Goal: Task Accomplishment & Management: Use online tool/utility

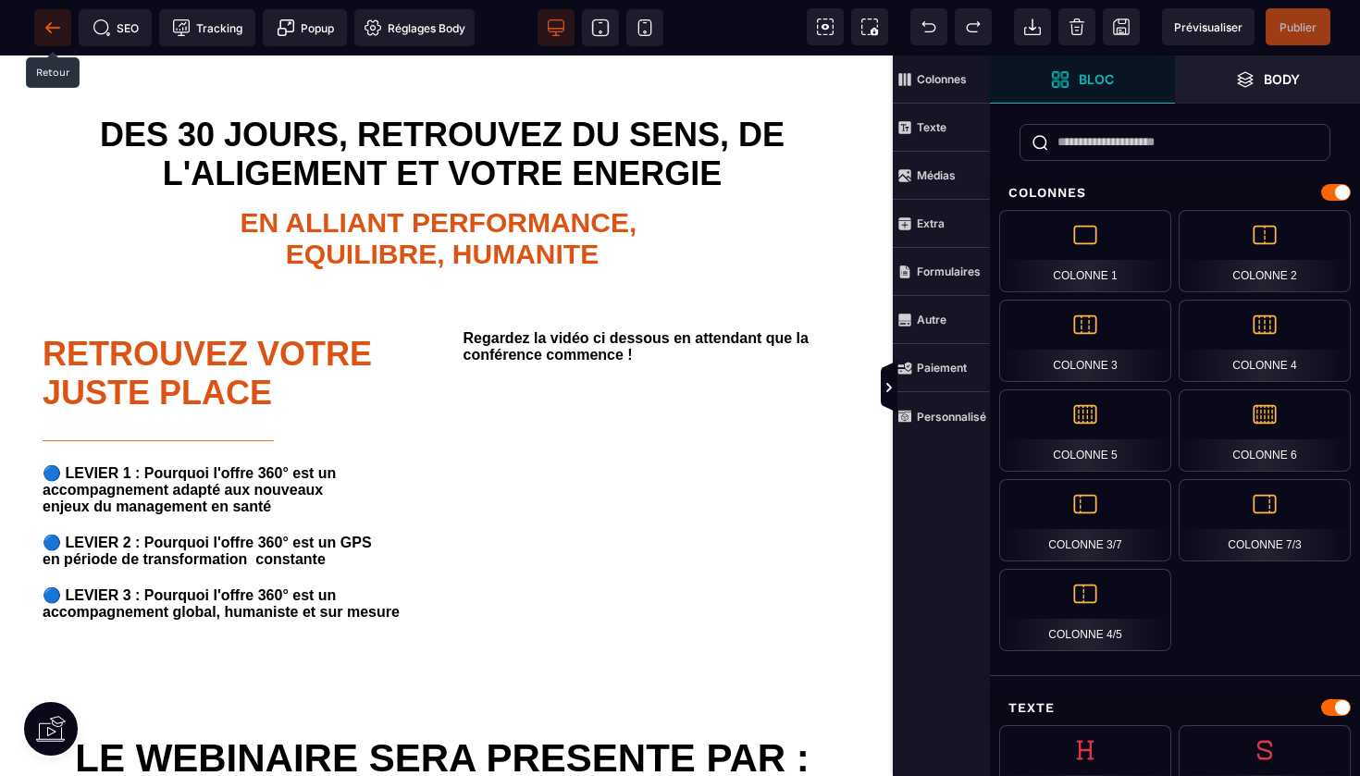
click at [58, 23] on icon at bounding box center [52, 27] width 18 height 18
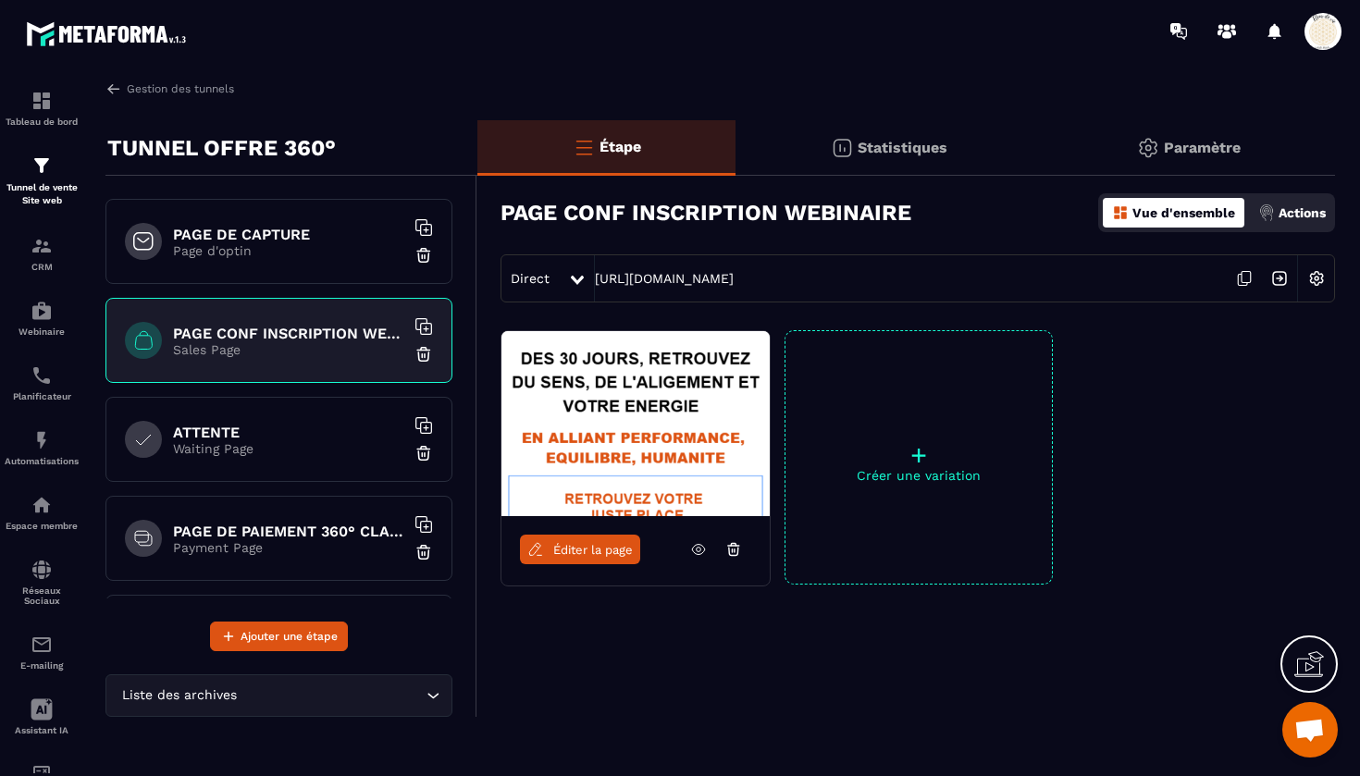
click at [232, 429] on h6 "ATTENTE" at bounding box center [288, 433] width 231 height 18
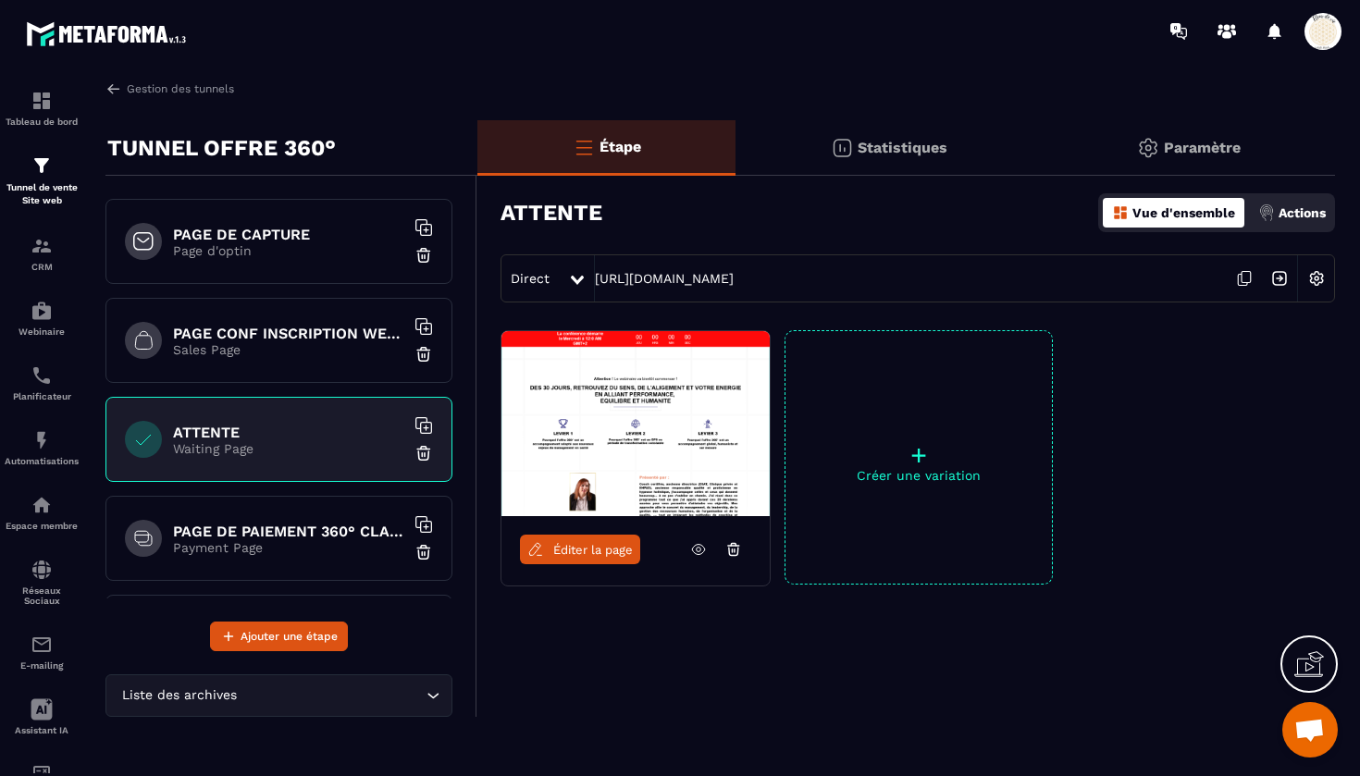
click at [693, 542] on icon at bounding box center [698, 549] width 17 height 17
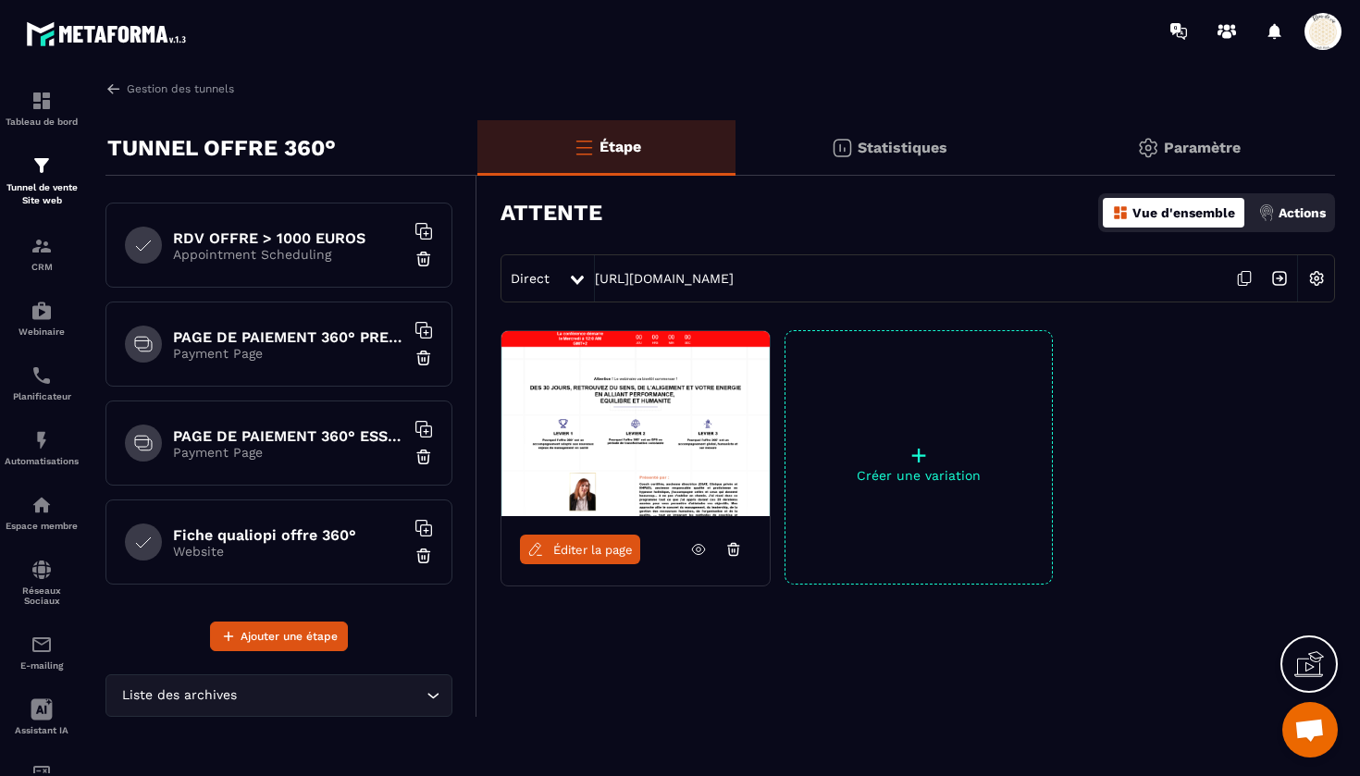
scroll to position [491, 0]
click at [46, 265] on p "CRM" at bounding box center [42, 267] width 74 height 10
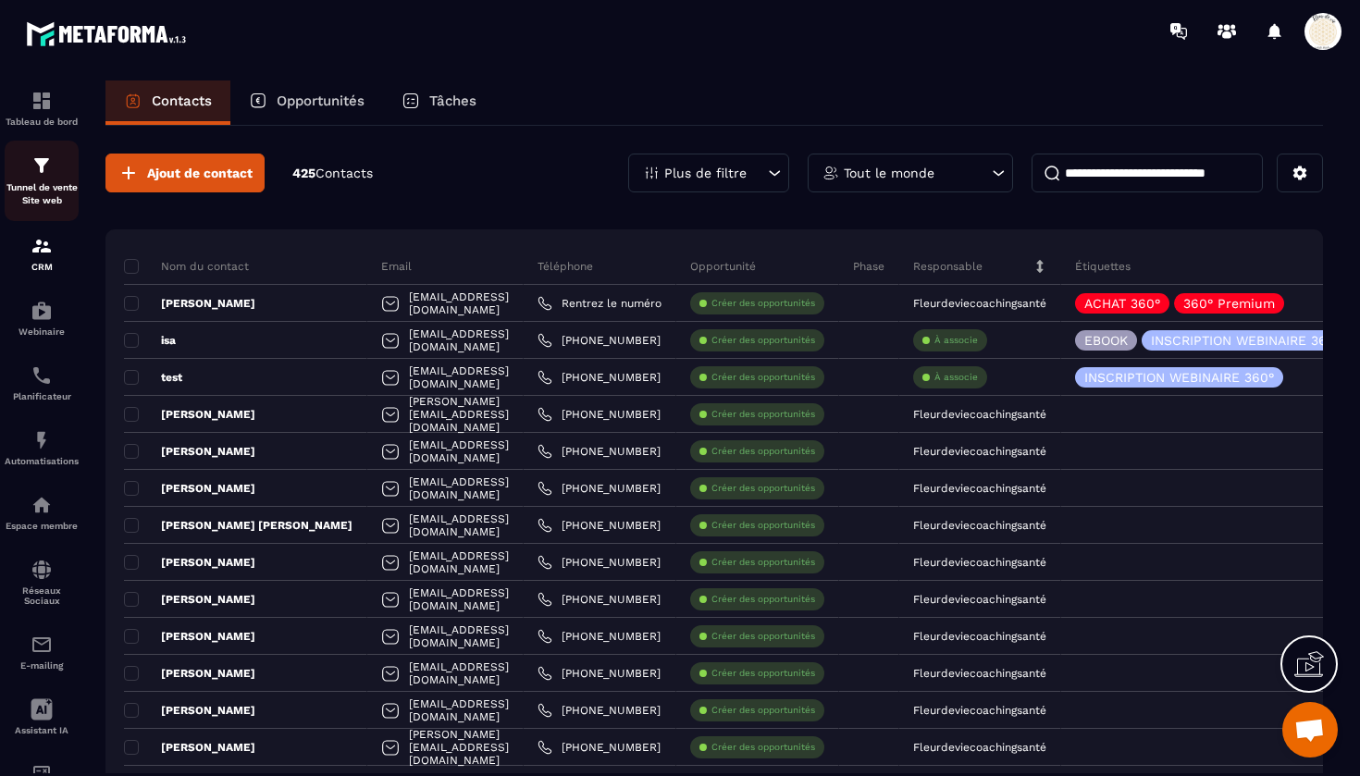
click at [53, 173] on div "Tunnel de vente Site web" at bounding box center [42, 180] width 74 height 53
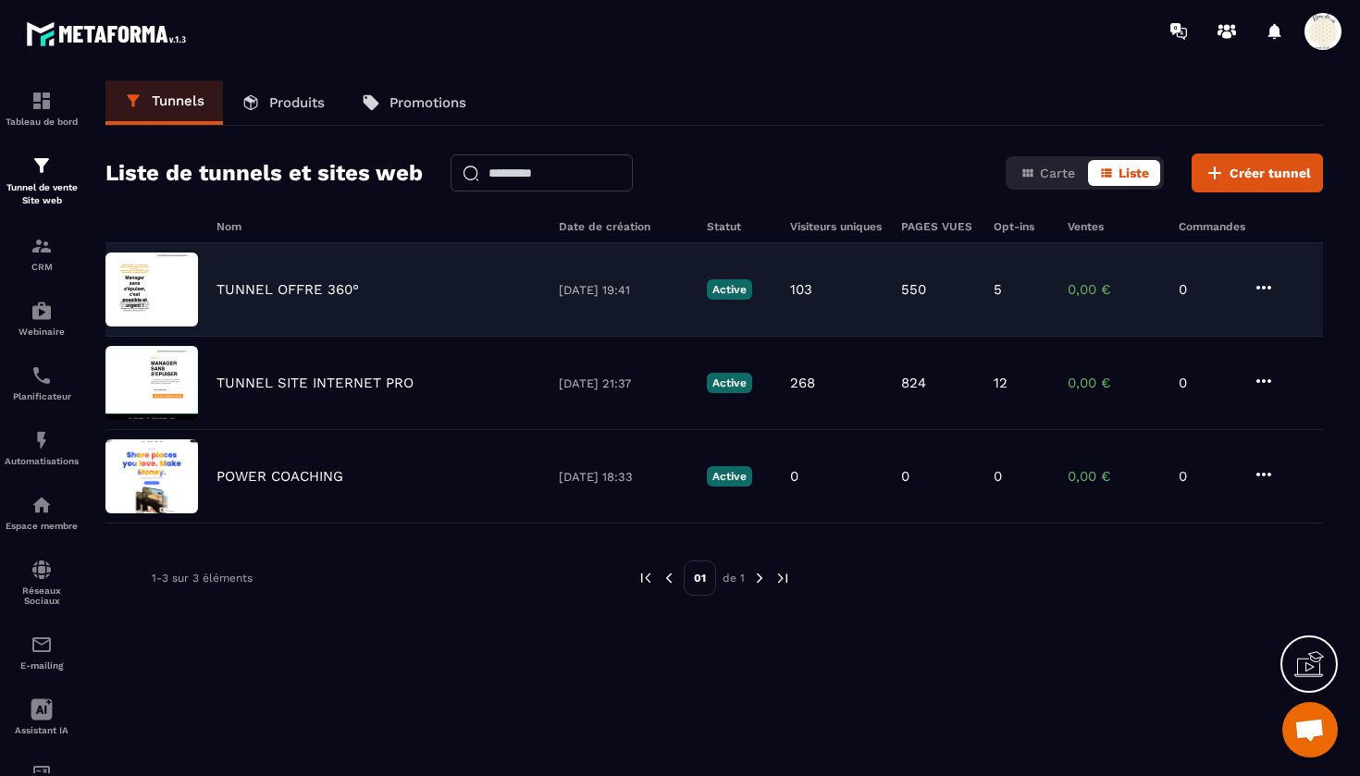
click at [186, 282] on img at bounding box center [151, 290] width 92 height 74
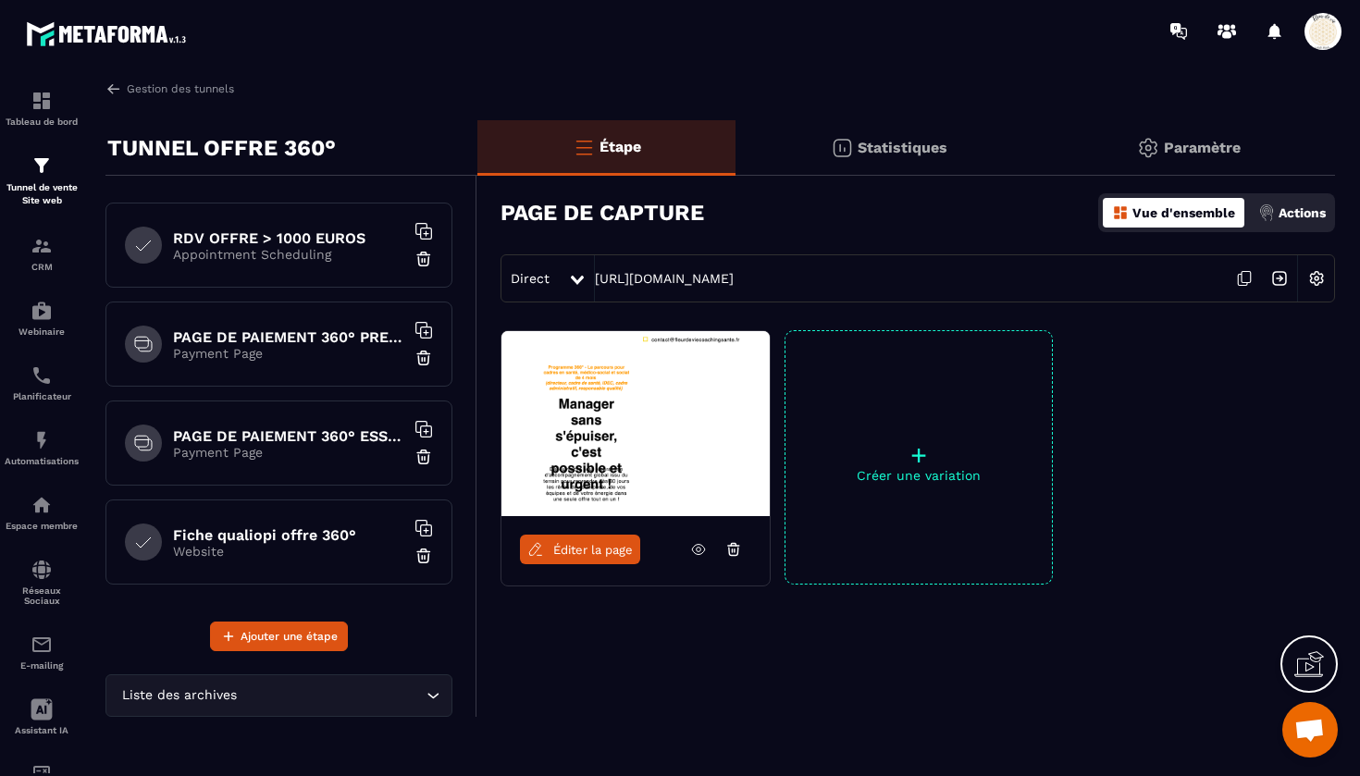
scroll to position [491, 0]
click at [302, 548] on p "Website" at bounding box center [288, 551] width 231 height 15
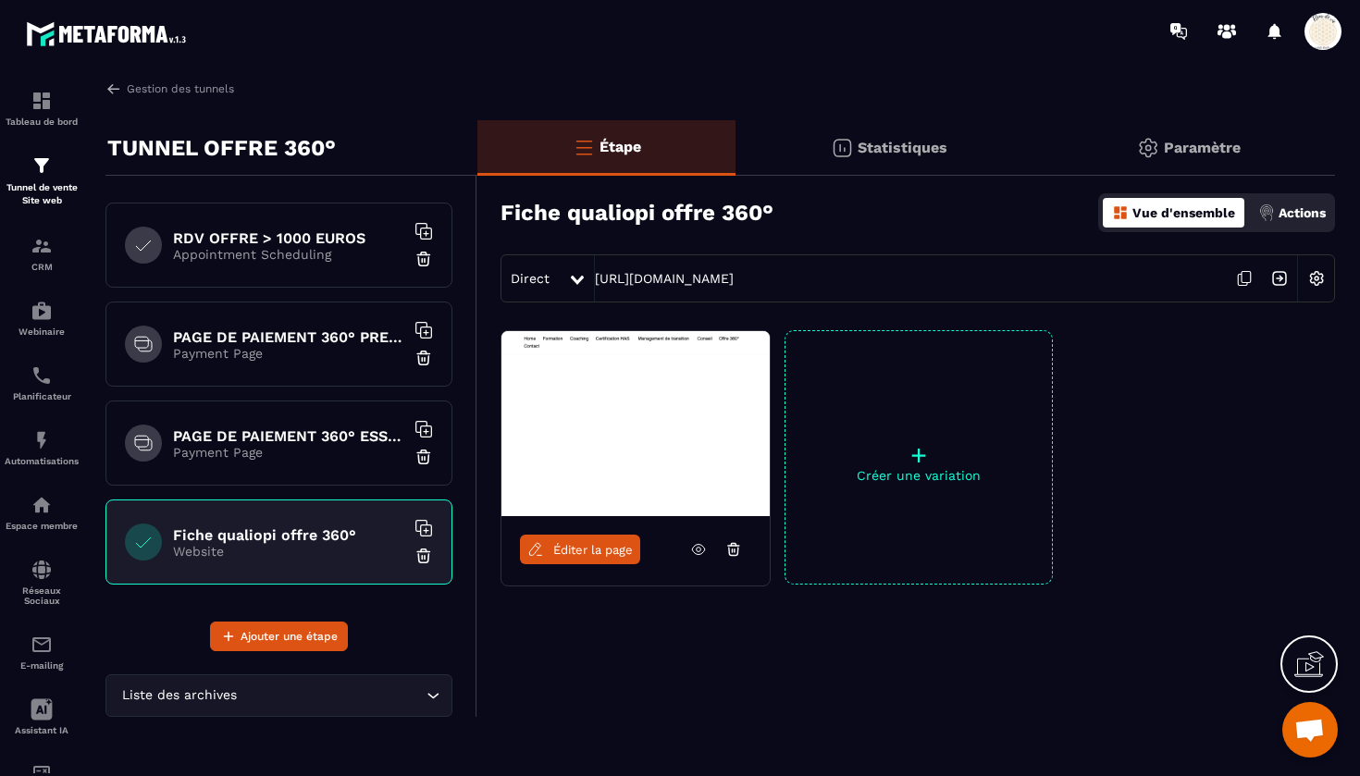
click at [610, 549] on span "Éditer la page" at bounding box center [593, 550] width 80 height 14
